Goal: Task Accomplishment & Management: Manage account settings

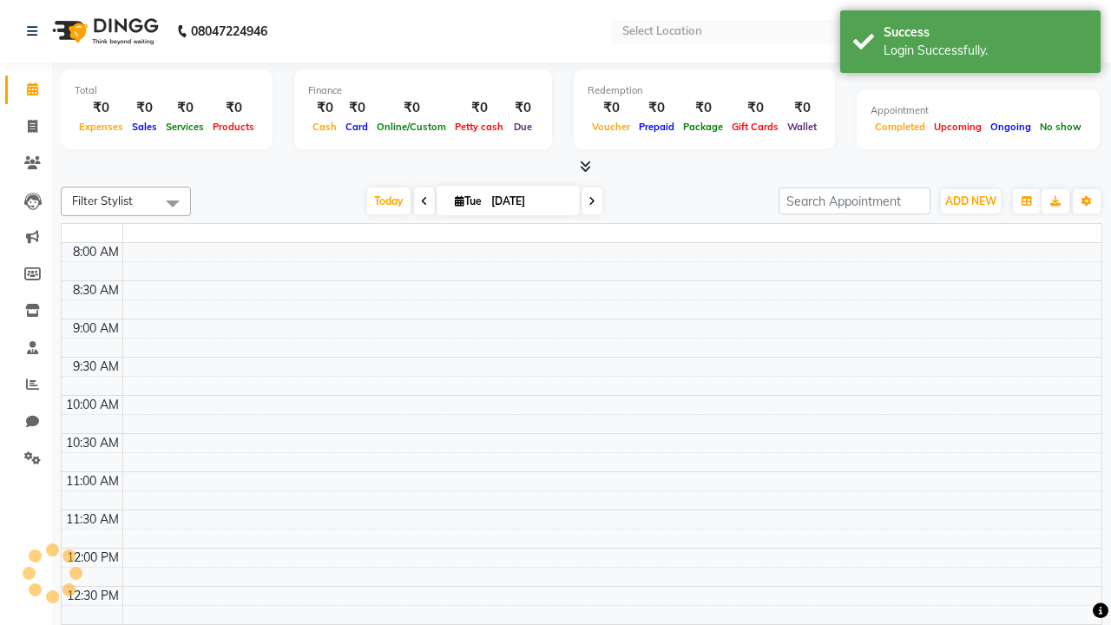
select select "en"
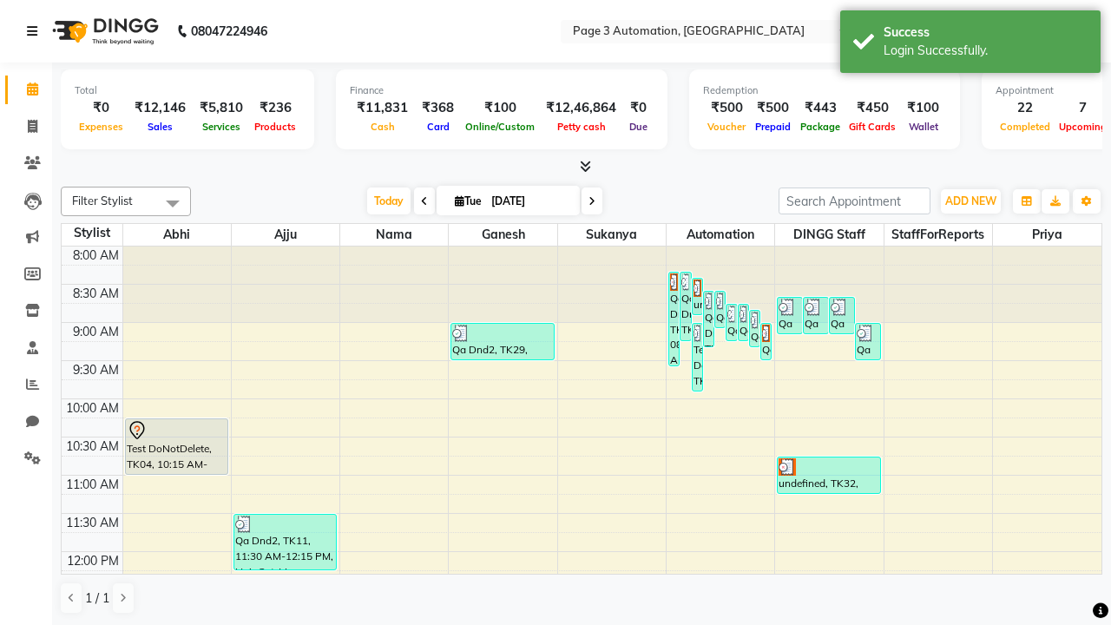
click at [36, 31] on icon at bounding box center [32, 31] width 10 height 12
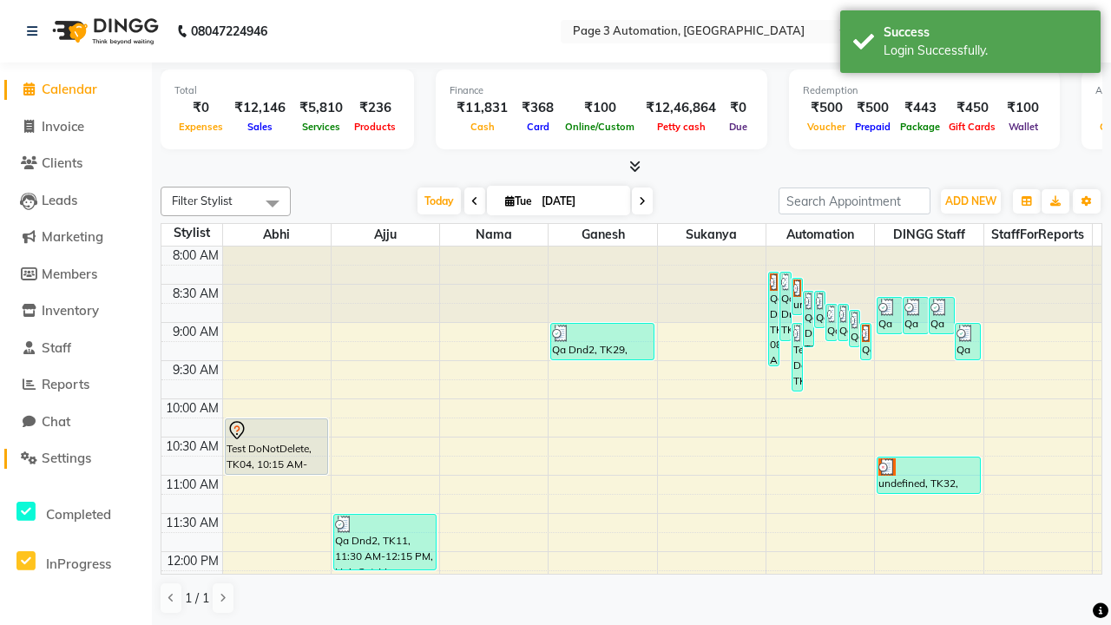
click at [75, 458] on span "Settings" at bounding box center [66, 457] width 49 height 16
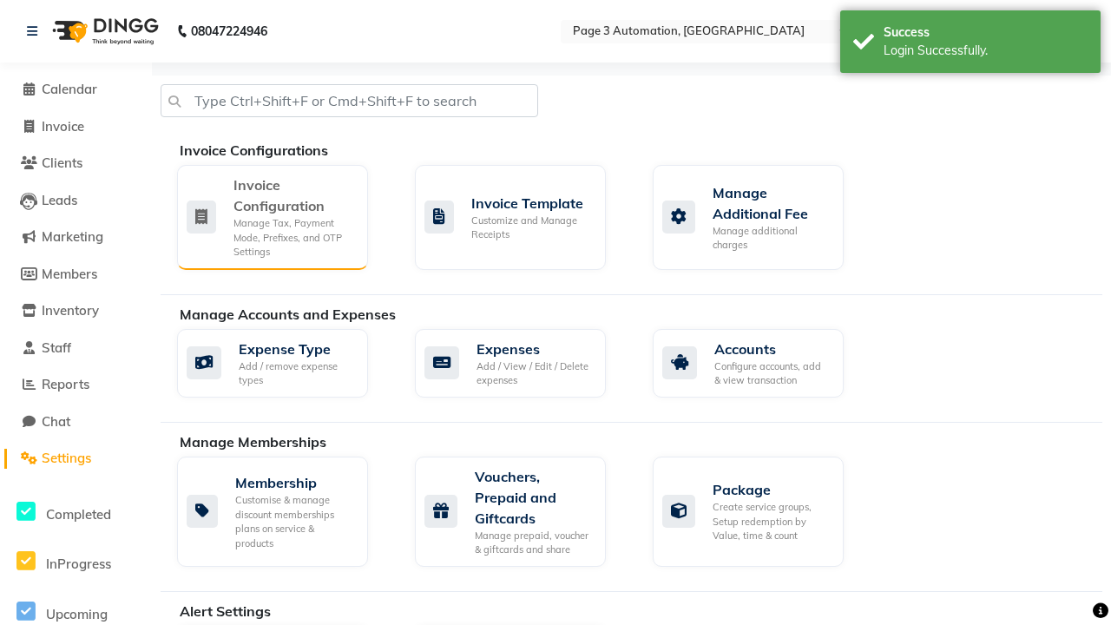
click at [272, 216] on div "Manage Tax, Payment Mode, Prefixes, and OTP Settings" at bounding box center [293, 237] width 121 height 43
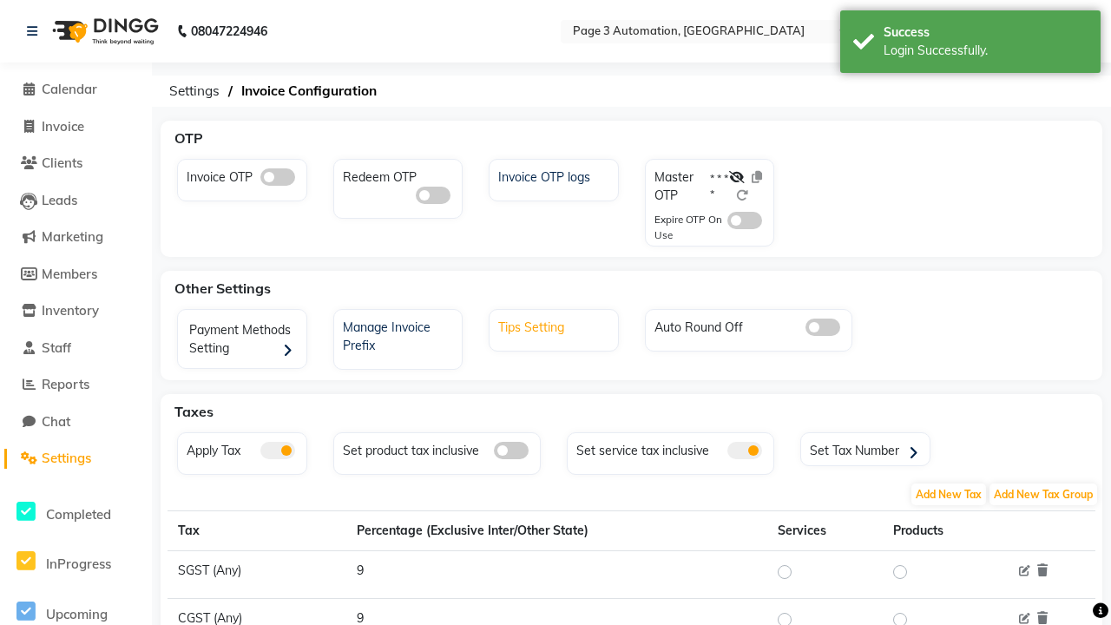
click at [555, 325] on div "Tips Setting" at bounding box center [556, 325] width 124 height 23
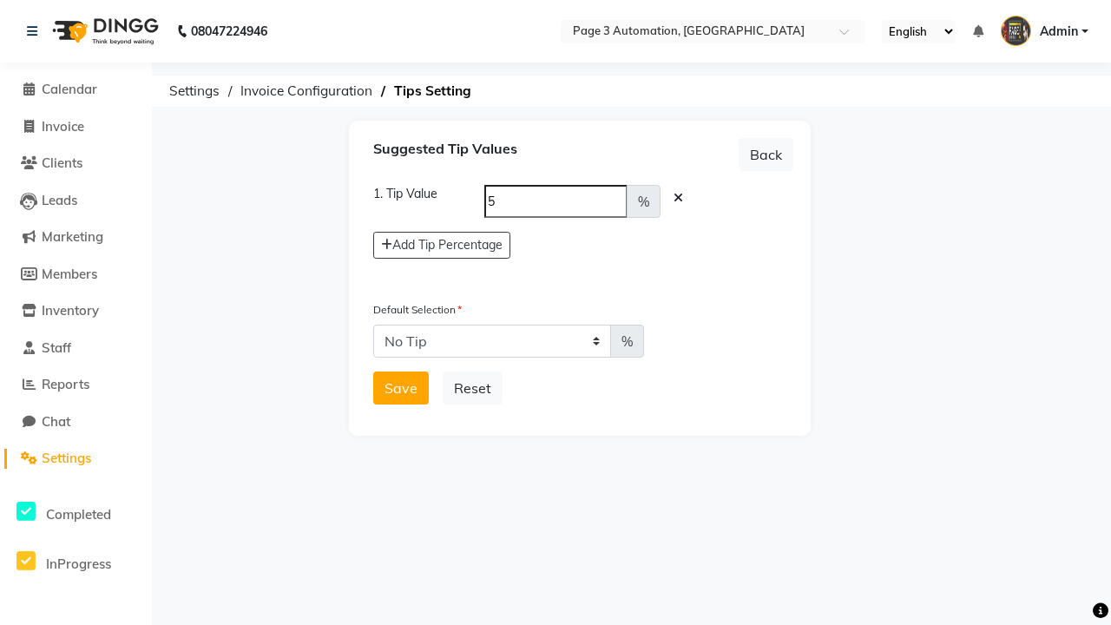
select select "5"
click at [401, 388] on button "Save" at bounding box center [401, 387] width 56 height 33
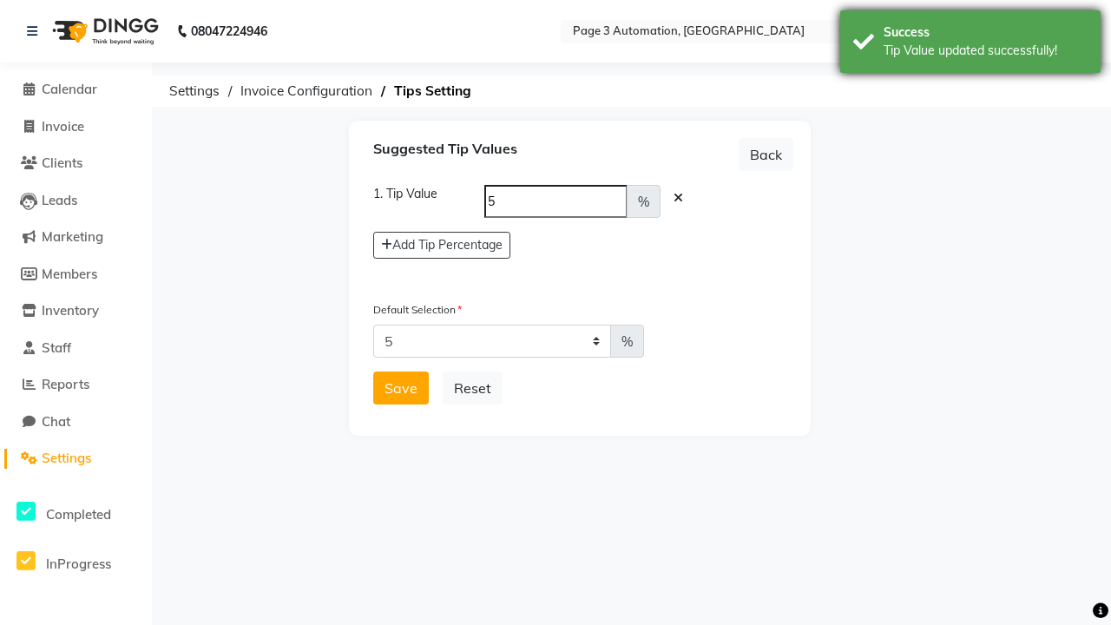
click at [970, 44] on div "Tip Value updated successfully!" at bounding box center [985, 51] width 204 height 18
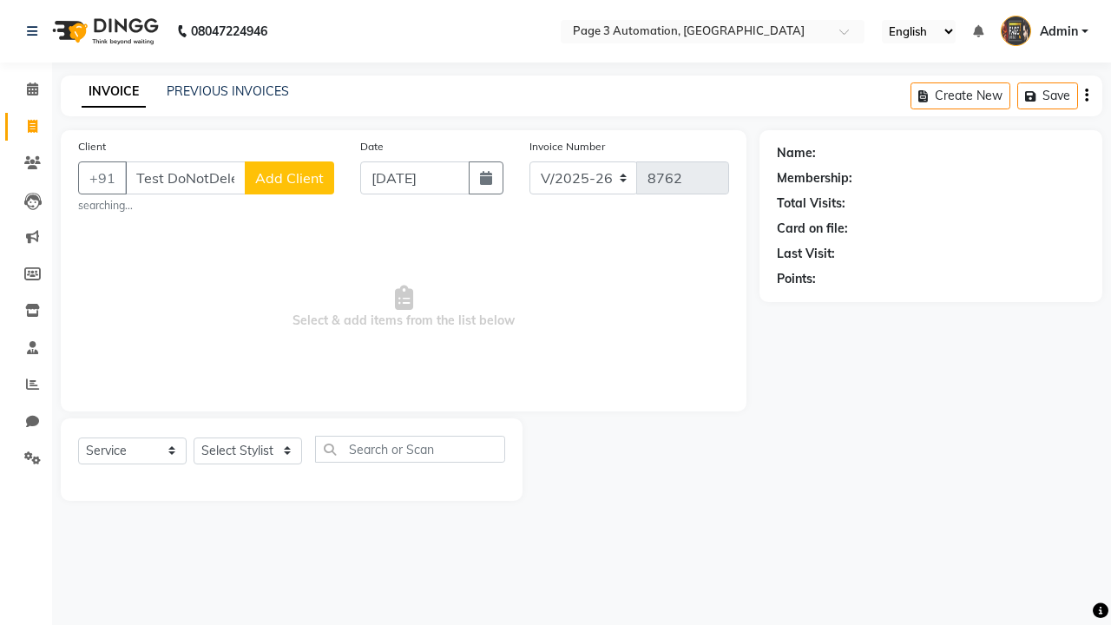
select select "2774"
select select "service"
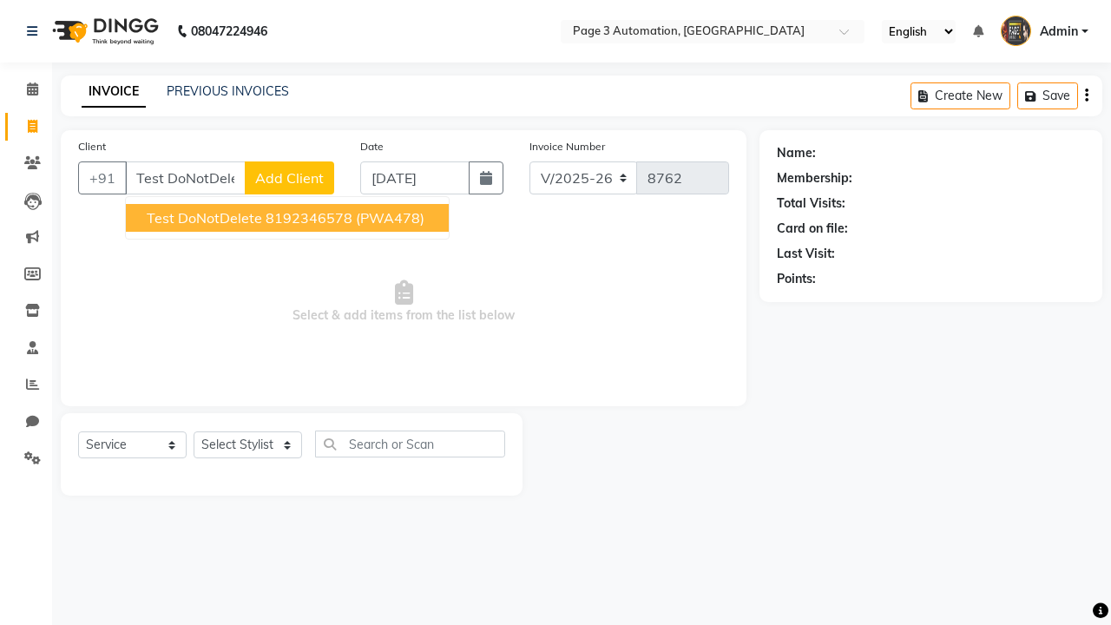
click at [289, 218] on ngb-highlight "8192346578" at bounding box center [309, 217] width 87 height 17
type input "8192346578"
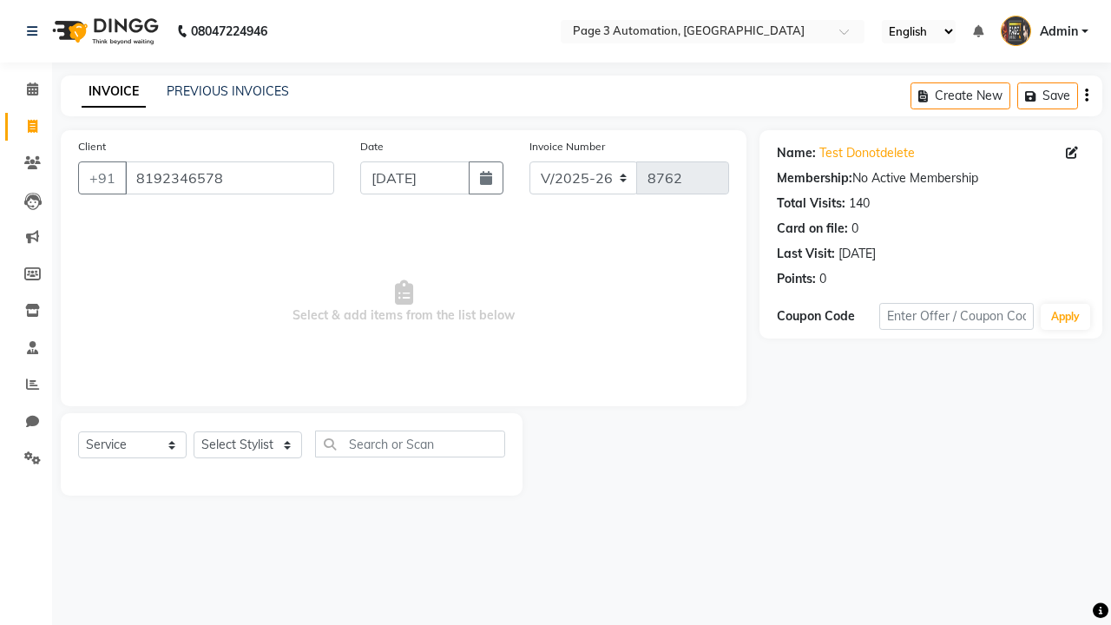
select select "712"
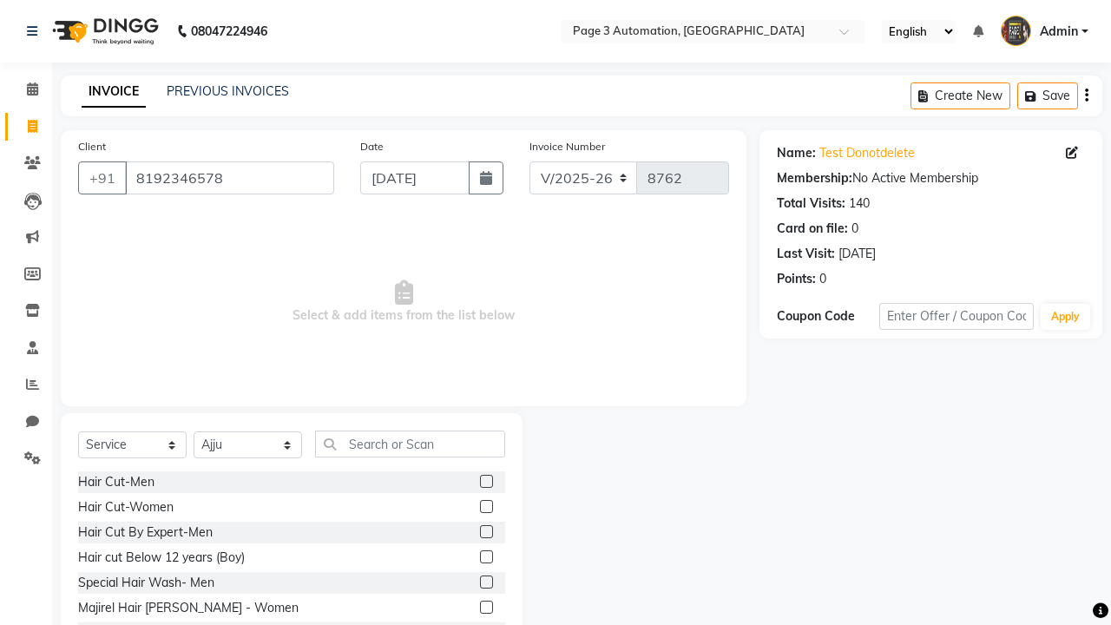
click at [485, 532] on label at bounding box center [486, 531] width 13 height 13
click at [485, 532] on input "checkbox" at bounding box center [485, 532] width 11 height 11
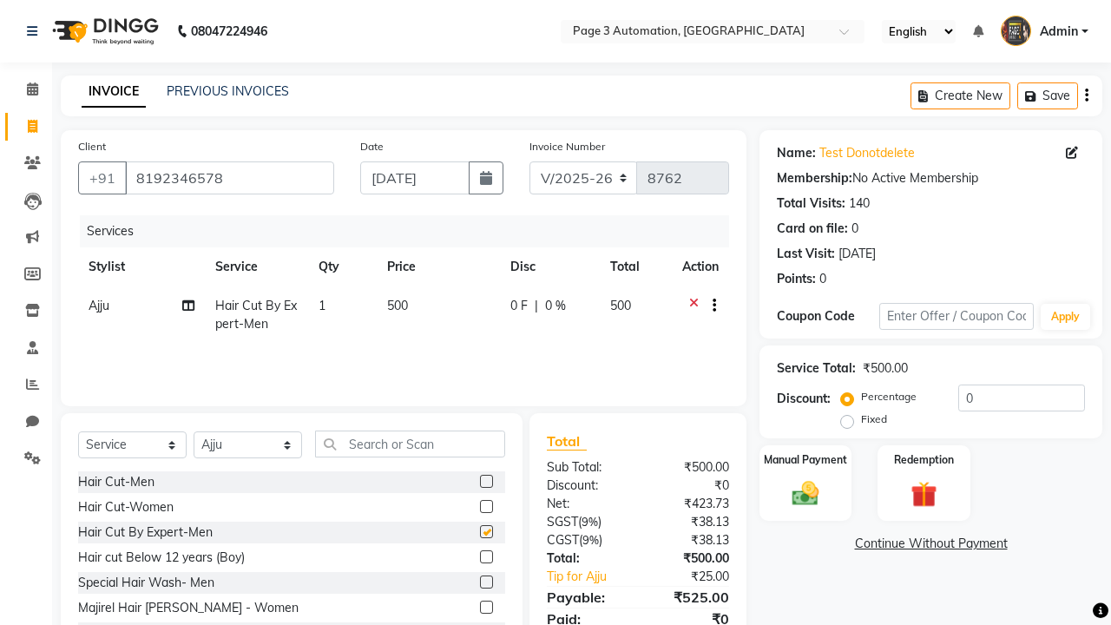
checkbox input "false"
click at [36, 31] on icon at bounding box center [32, 31] width 10 height 12
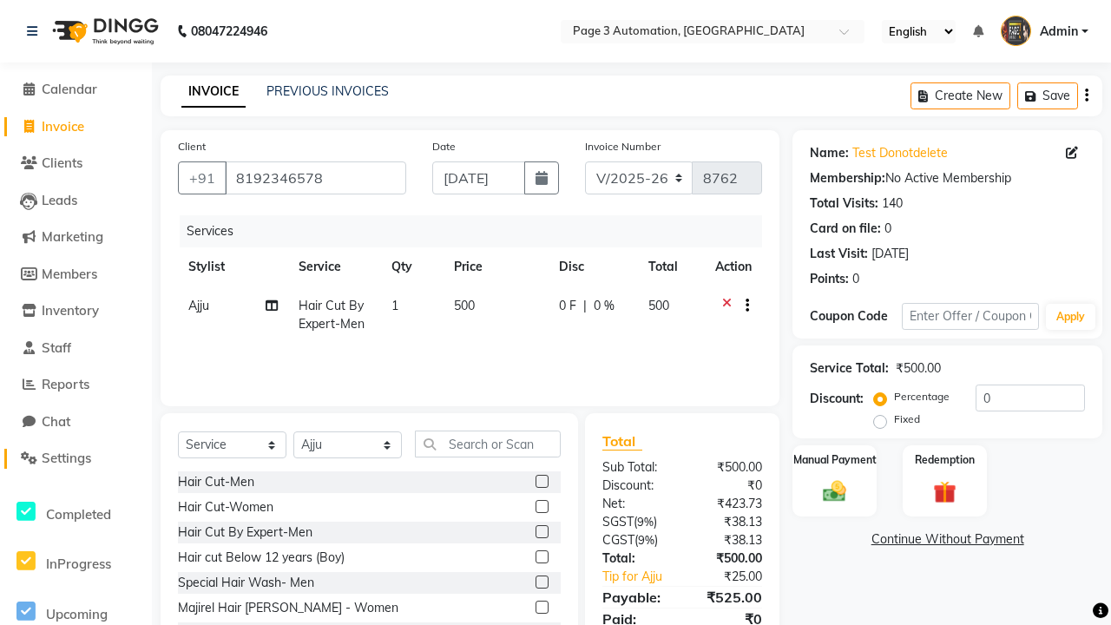
click at [75, 458] on span "Settings" at bounding box center [66, 457] width 49 height 16
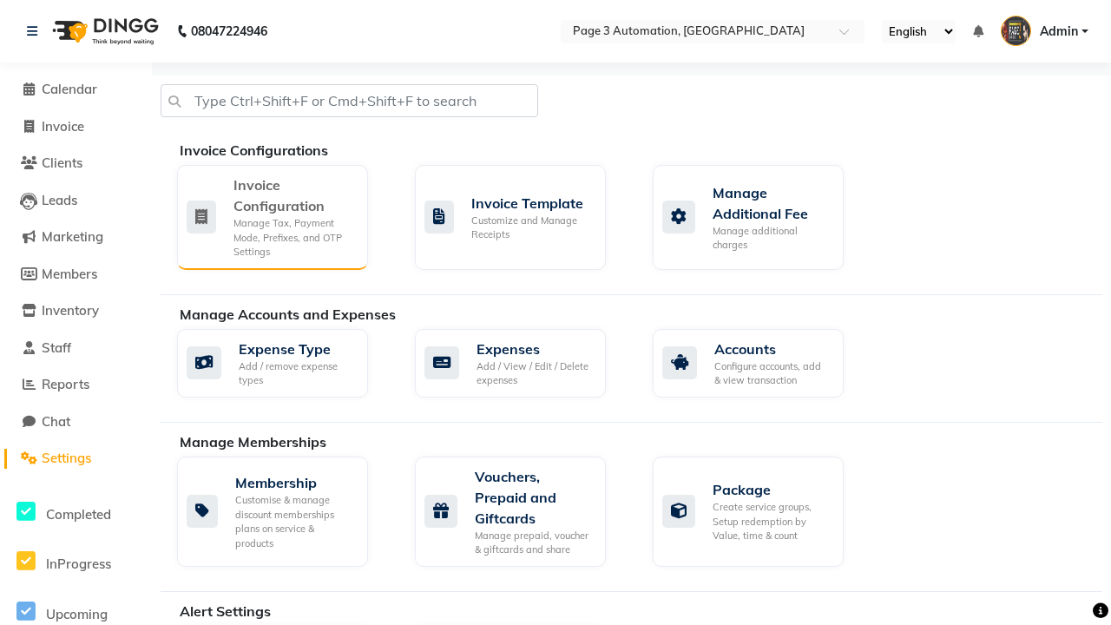
click at [272, 216] on div "Manage Tax, Payment Mode, Prefixes, and OTP Settings" at bounding box center [293, 237] width 121 height 43
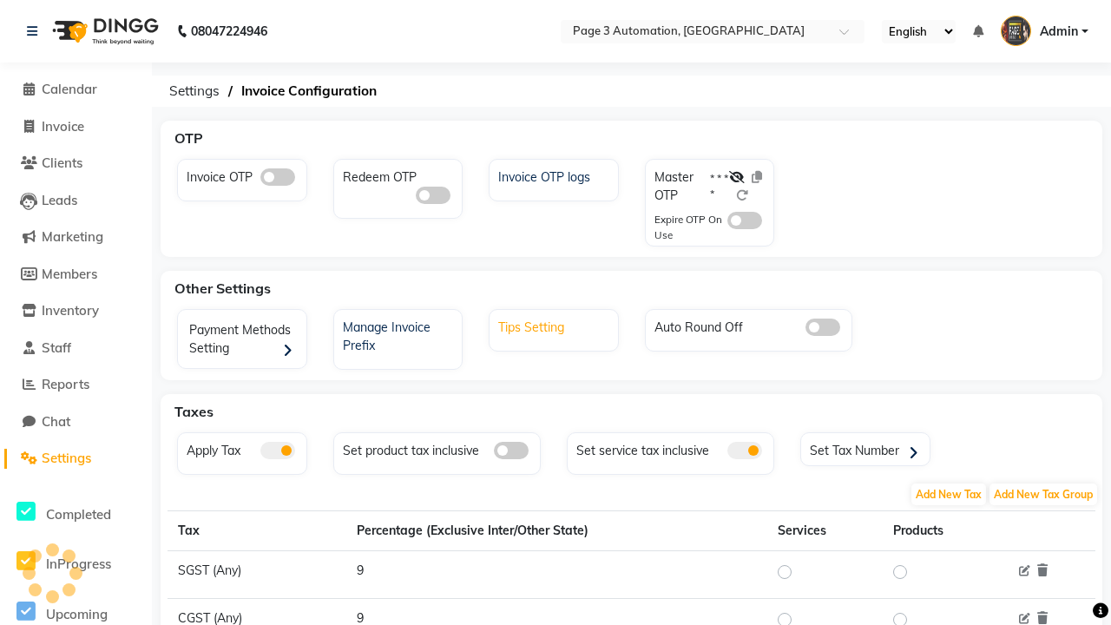
click at [555, 325] on div "Tips Setting" at bounding box center [556, 325] width 124 height 23
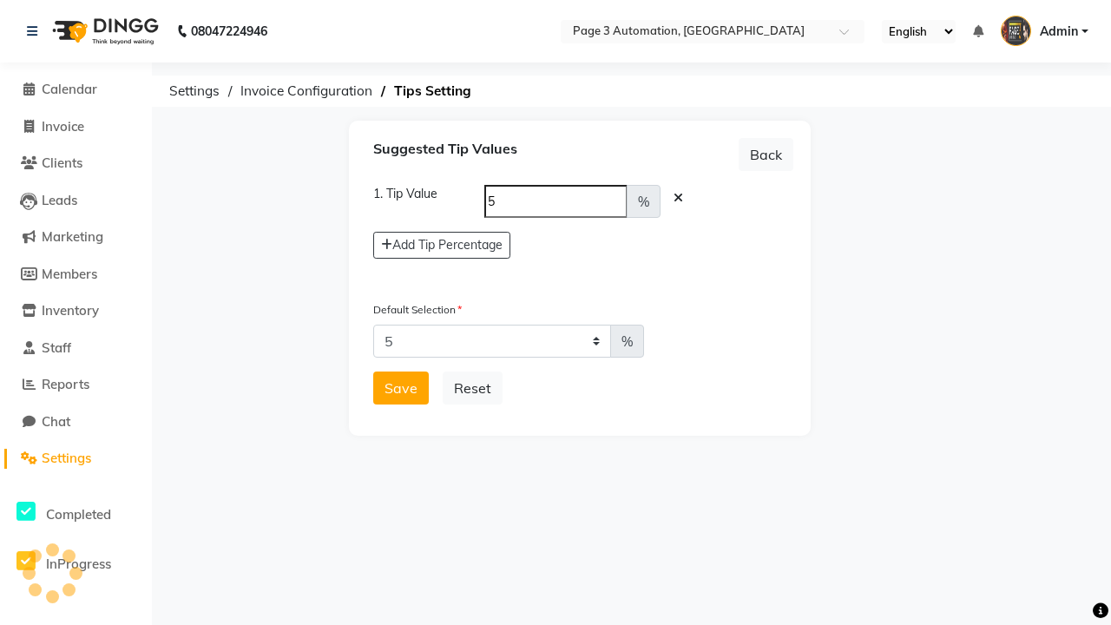
select select "0"
click at [401, 388] on button "Save" at bounding box center [401, 387] width 56 height 33
